Goal: Find specific page/section: Find specific page/section

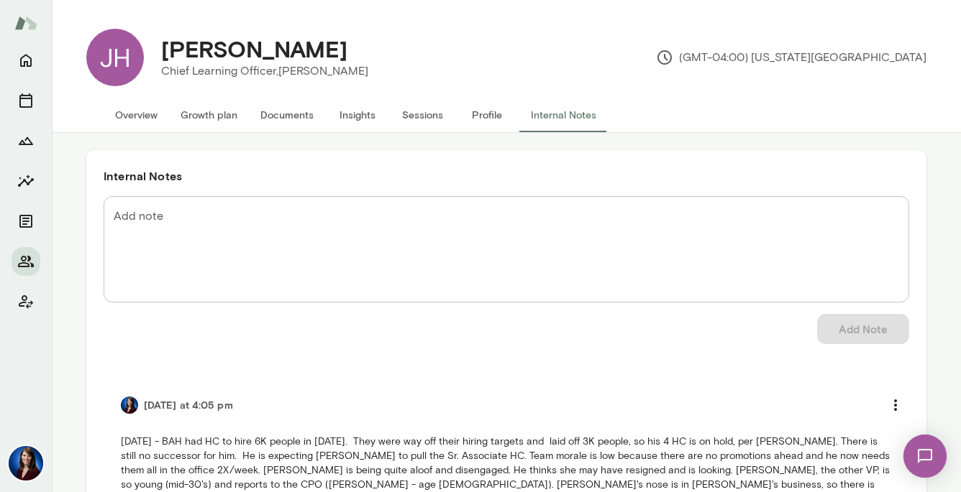
scroll to position [173, 0]
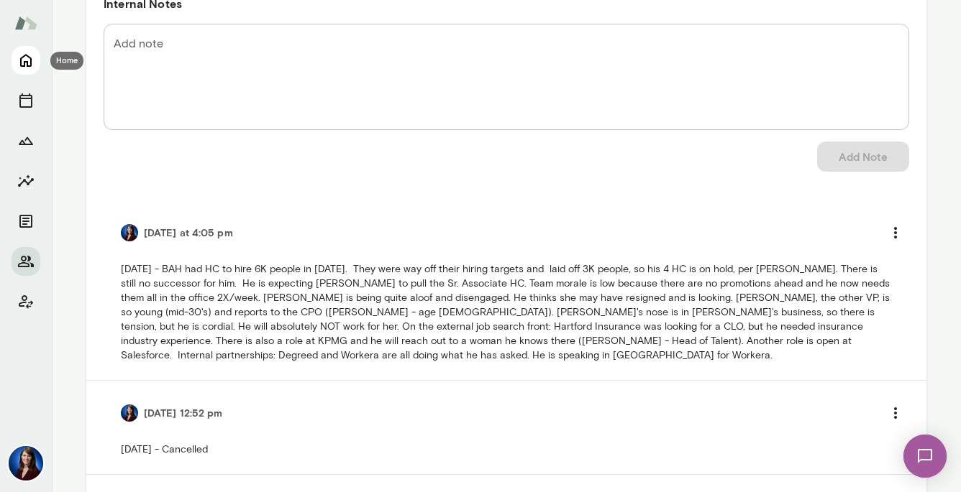
click at [22, 58] on icon "Home" at bounding box center [26, 61] width 12 height 13
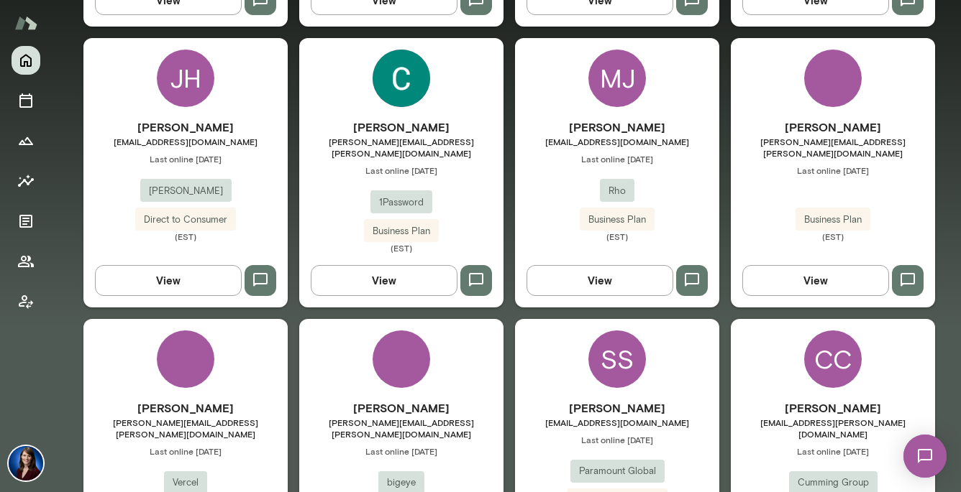
scroll to position [729, 0]
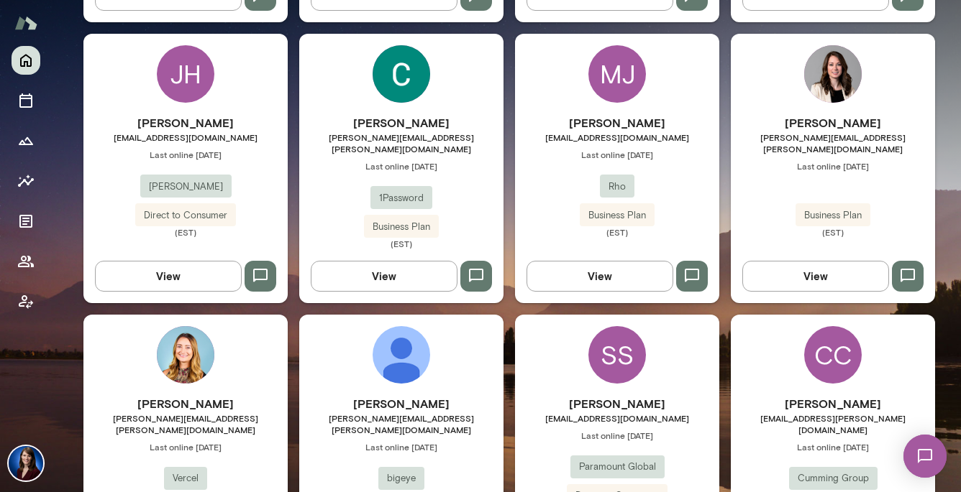
click at [596, 261] on button "View" at bounding box center [599, 276] width 147 height 30
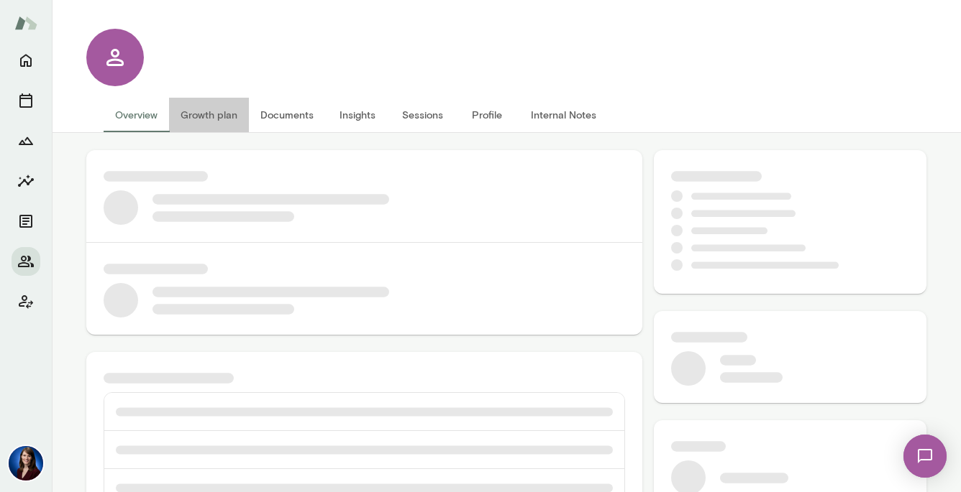
click at [214, 111] on button "Growth plan" at bounding box center [209, 115] width 80 height 35
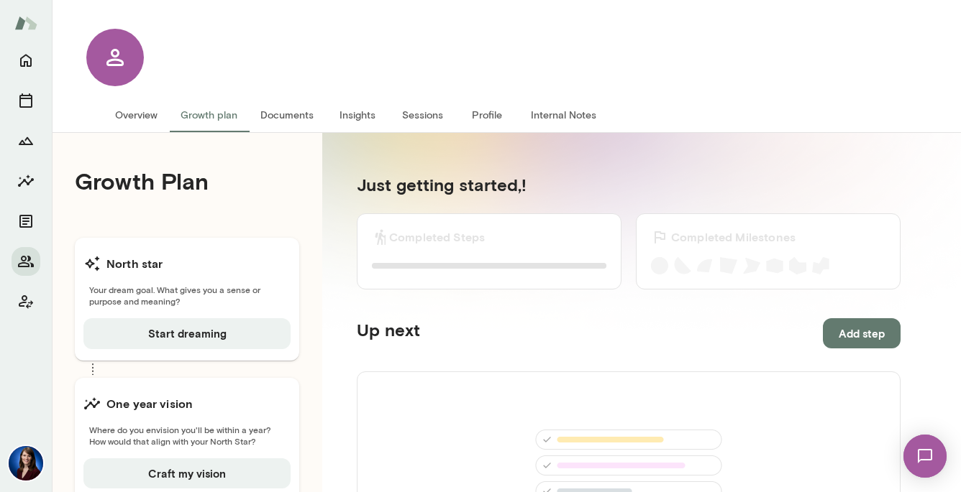
click at [549, 119] on button "Internal Notes" at bounding box center [563, 115] width 88 height 35
